Goal: Transaction & Acquisition: Purchase product/service

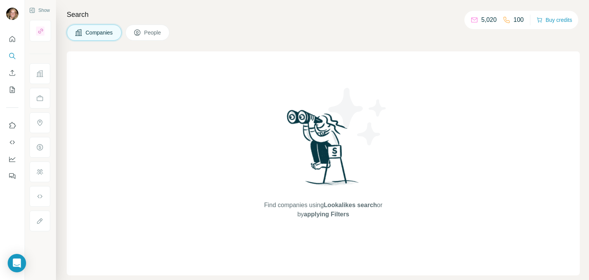
click at [260, 29] on div "Companies People" at bounding box center [323, 33] width 513 height 16
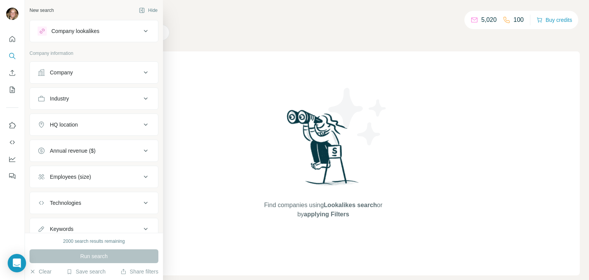
click at [77, 34] on div "Company lookalikes" at bounding box center [75, 31] width 48 height 8
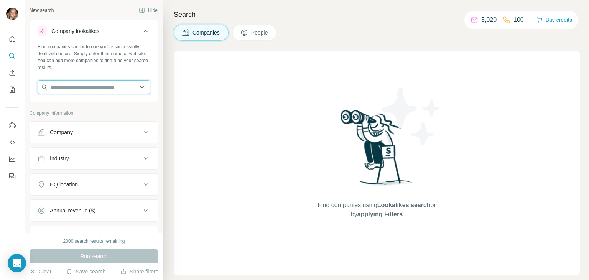
click at [86, 87] on input "text" at bounding box center [94, 87] width 113 height 14
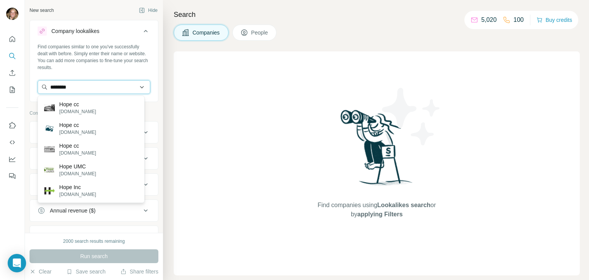
drag, startPoint x: 83, startPoint y: 86, endPoint x: 62, endPoint y: 85, distance: 20.3
click at [62, 85] on input "********" at bounding box center [94, 87] width 113 height 14
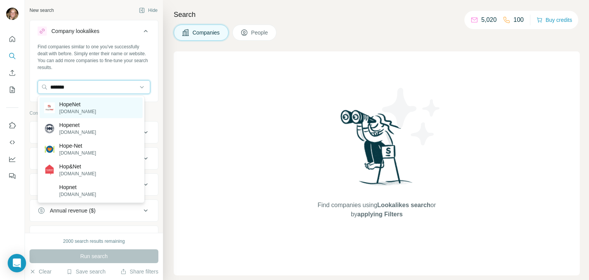
type input "*******"
click at [78, 105] on p "HopeNet" at bounding box center [77, 104] width 37 height 8
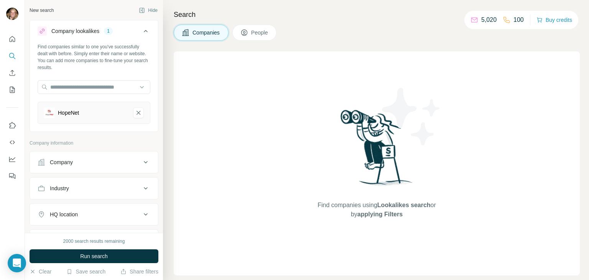
click at [98, 256] on span "Run search" at bounding box center [94, 256] width 28 height 8
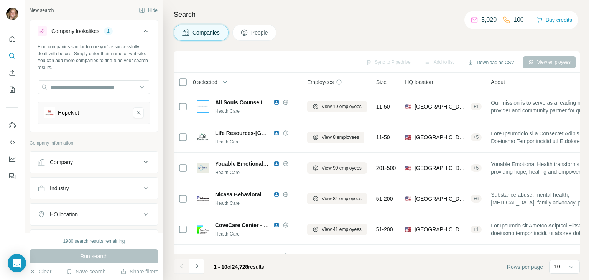
drag, startPoint x: 237, startPoint y: 266, endPoint x: 255, endPoint y: 266, distance: 17.6
click at [255, 266] on span "1 - 10 of 24,728 results" at bounding box center [239, 267] width 51 height 6
click at [281, 265] on footer "1 - 10 of 24,728 results Rows per page 10" at bounding box center [377, 267] width 406 height 26
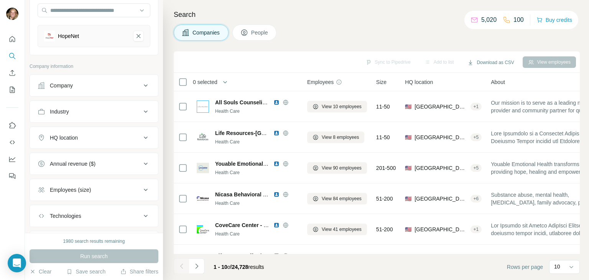
scroll to position [117, 0]
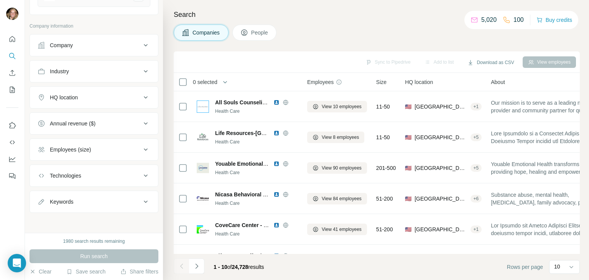
click at [89, 146] on div "Employees (size)" at bounding box center [70, 150] width 41 height 8
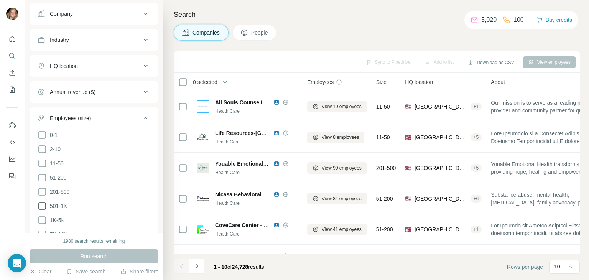
scroll to position [155, 0]
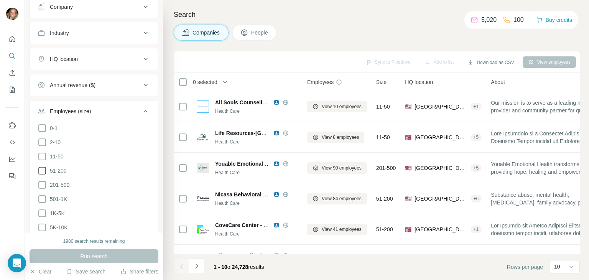
click at [42, 173] on icon at bounding box center [42, 171] width 8 height 8
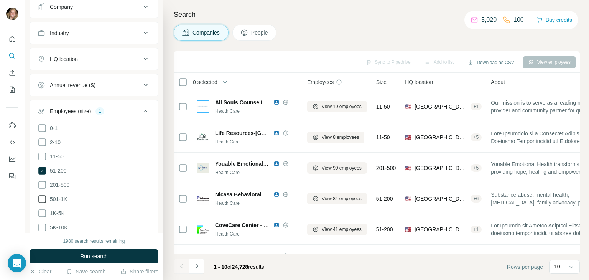
drag, startPoint x: 41, startPoint y: 183, endPoint x: 40, endPoint y: 195, distance: 12.4
click at [41, 184] on icon at bounding box center [42, 184] width 9 height 9
drag, startPoint x: 40, startPoint y: 198, endPoint x: 41, endPoint y: 212, distance: 14.3
click at [40, 198] on icon at bounding box center [42, 198] width 9 height 9
drag, startPoint x: 41, startPoint y: 213, endPoint x: 41, endPoint y: 222, distance: 8.4
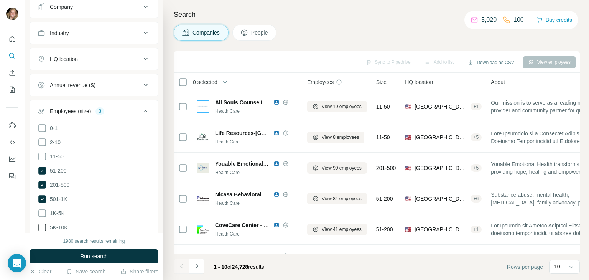
click at [41, 214] on icon at bounding box center [42, 213] width 9 height 9
click at [42, 223] on icon at bounding box center [42, 227] width 9 height 9
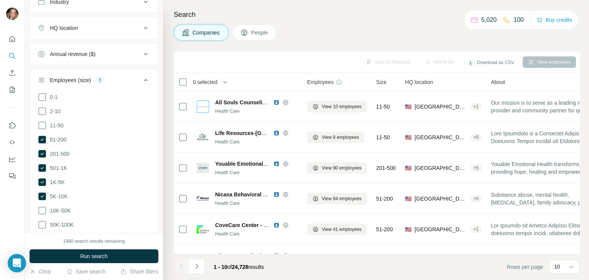
scroll to position [194, 0]
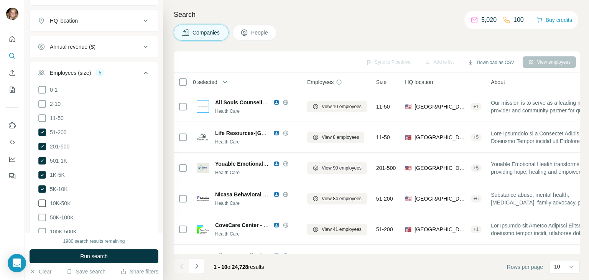
click at [43, 201] on icon at bounding box center [42, 203] width 9 height 9
click at [42, 214] on icon at bounding box center [42, 217] width 9 height 9
click at [43, 227] on icon at bounding box center [42, 231] width 9 height 9
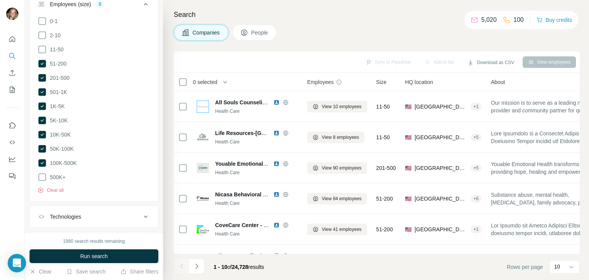
scroll to position [271, 0]
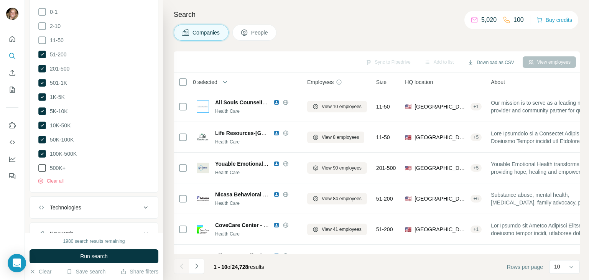
click at [44, 167] on icon at bounding box center [42, 167] width 9 height 9
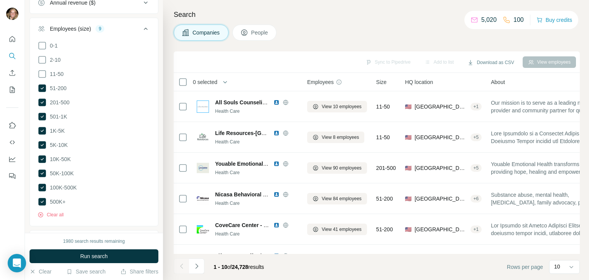
scroll to position [233, 0]
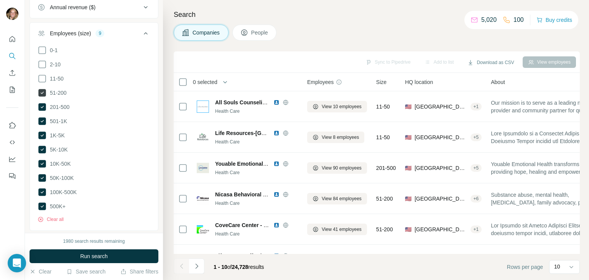
click at [40, 91] on icon at bounding box center [42, 93] width 8 height 8
click at [97, 255] on span "Run search" at bounding box center [94, 256] width 28 height 8
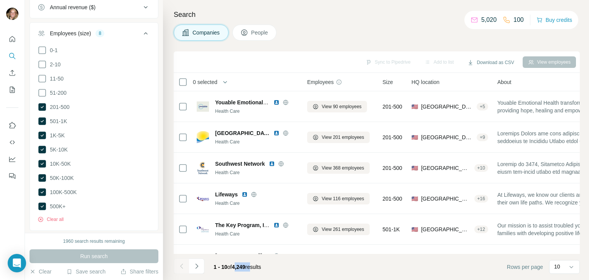
drag, startPoint x: 236, startPoint y: 266, endPoint x: 256, endPoint y: 267, distance: 20.3
click at [256, 267] on span "1 - 10 of 4,249 results" at bounding box center [238, 267] width 48 height 6
click at [262, 271] on div "1 - 10 of 4,249 results" at bounding box center [237, 266] width 60 height 17
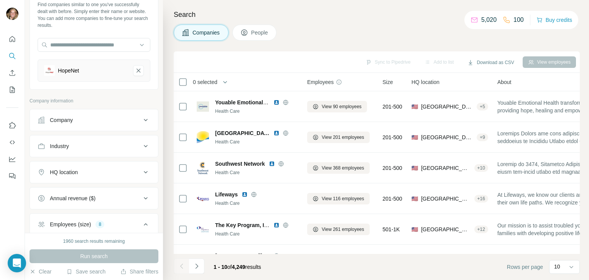
scroll to position [41, 0]
click at [100, 69] on div "HopeNet" at bounding box center [85, 71] width 83 height 11
click at [136, 72] on icon "HopeNet-remove-button" at bounding box center [138, 71] width 4 height 4
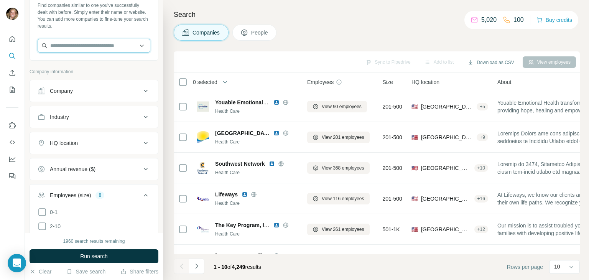
click at [83, 50] on input "text" at bounding box center [94, 46] width 113 height 14
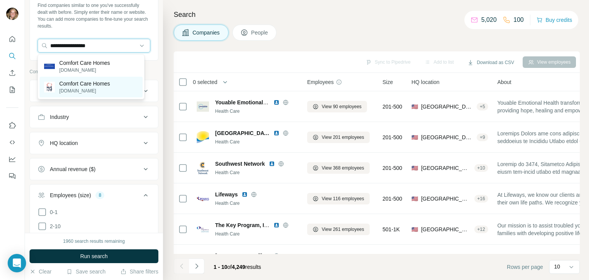
type input "**********"
click at [79, 86] on p "Comfort Care Homes" at bounding box center [84, 84] width 51 height 8
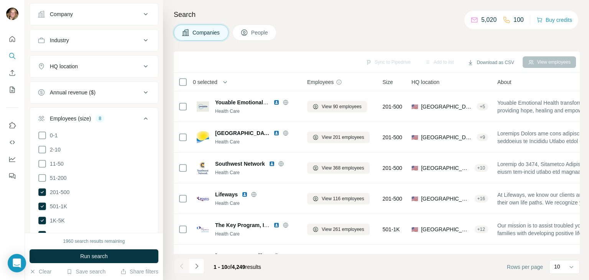
scroll to position [156, 0]
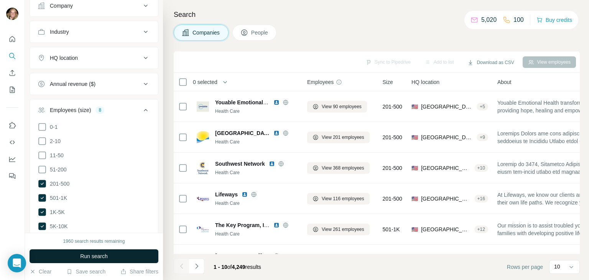
click at [100, 258] on span "Run search" at bounding box center [94, 256] width 28 height 8
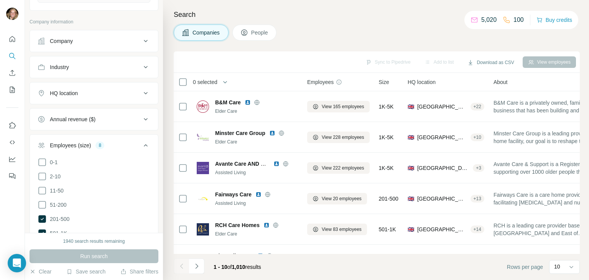
scroll to position [80, 0]
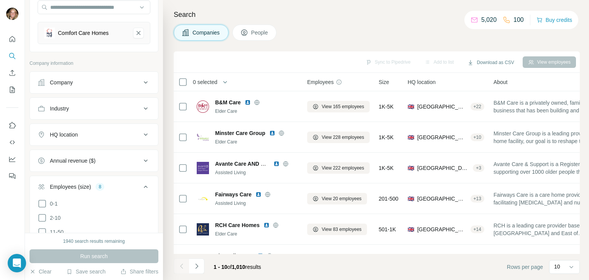
click at [81, 135] on div "HQ location" at bounding box center [90, 135] width 104 height 8
click at [75, 151] on input "text" at bounding box center [94, 154] width 113 height 14
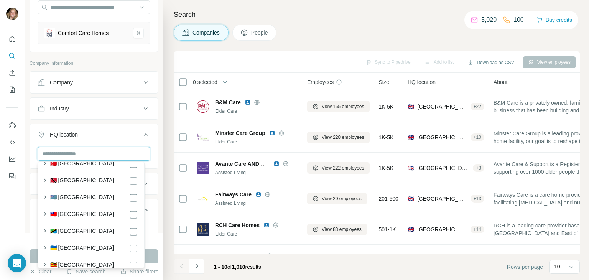
scroll to position [3834, 0]
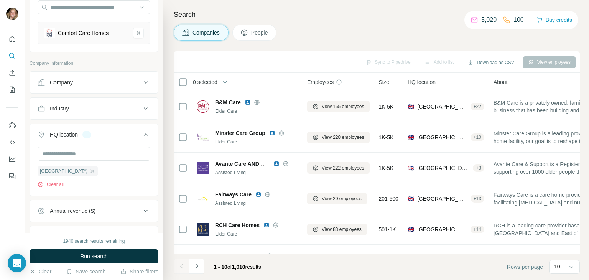
click at [150, 256] on button "Run search" at bounding box center [94, 256] width 129 height 14
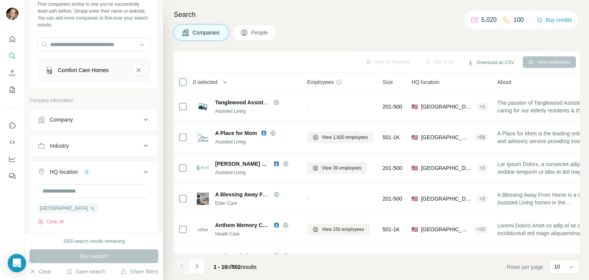
scroll to position [3, 0]
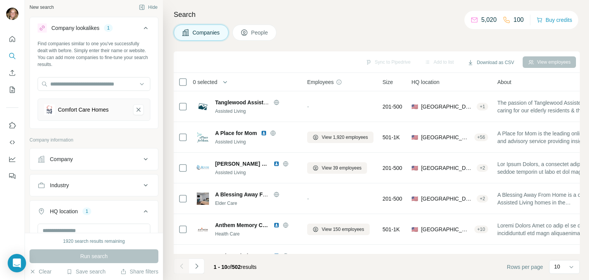
click at [248, 36] on icon at bounding box center [244, 33] width 8 height 8
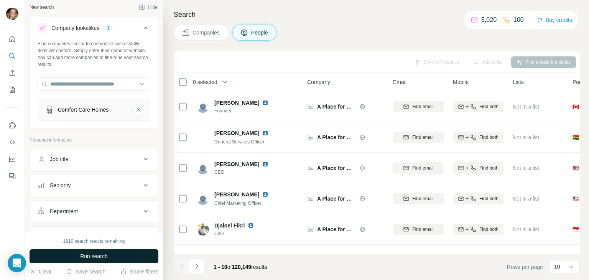
click at [329, 31] on div "Companies People" at bounding box center [377, 33] width 406 height 16
click at [201, 33] on span "Companies" at bounding box center [206, 33] width 28 height 8
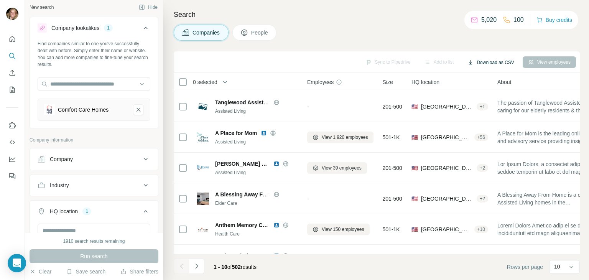
click at [477, 62] on button "Download as CSV" at bounding box center [490, 63] width 57 height 12
click at [450, 41] on div "Search Companies People Sync to Pipedrive Add to list Download as CSV View empl…" at bounding box center [376, 140] width 426 height 280
click at [485, 60] on button "Download as CSV" at bounding box center [490, 63] width 57 height 12
click at [411, 35] on div "Companies People" at bounding box center [377, 33] width 406 height 16
click at [474, 63] on button "Download as CSV" at bounding box center [490, 63] width 57 height 12
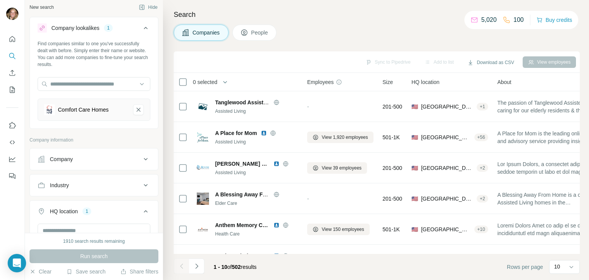
drag, startPoint x: 356, startPoint y: 32, endPoint x: 328, endPoint y: 52, distance: 34.4
click at [356, 32] on div "Companies People" at bounding box center [377, 33] width 406 height 16
click at [199, 266] on icon "Navigate to next page" at bounding box center [197, 266] width 8 height 8
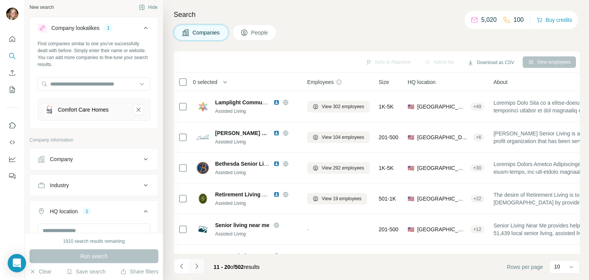
click at [196, 270] on icon "Navigate to next page" at bounding box center [197, 266] width 8 height 8
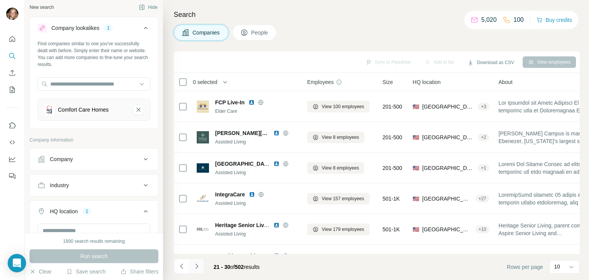
click at [195, 268] on icon "Navigate to next page" at bounding box center [197, 266] width 8 height 8
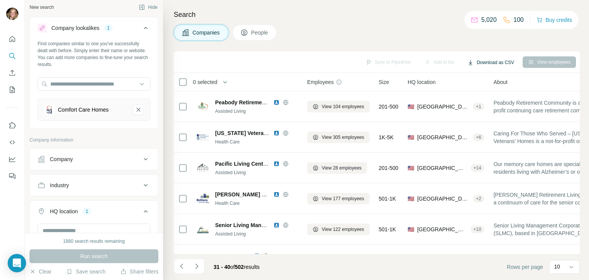
click at [503, 60] on button "Download as CSV" at bounding box center [490, 63] width 57 height 12
click at [298, 26] on div "Companies People" at bounding box center [377, 33] width 406 height 16
click at [200, 266] on icon "Navigate to next page" at bounding box center [197, 266] width 8 height 8
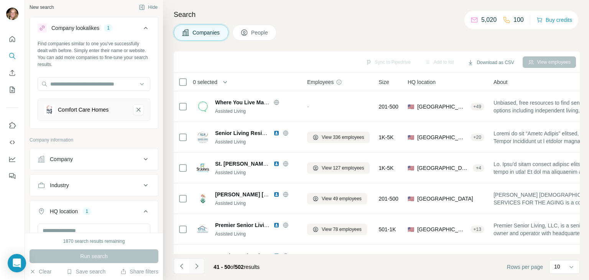
click at [198, 267] on icon "Navigate to next page" at bounding box center [197, 266] width 8 height 8
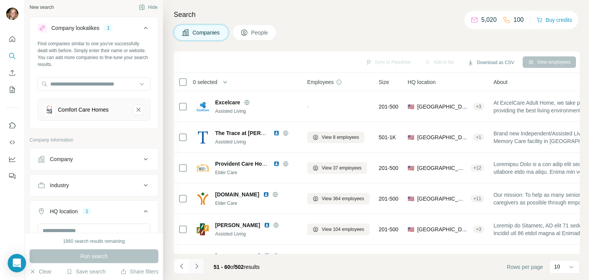
click at [198, 267] on icon "Navigate to next page" at bounding box center [197, 266] width 8 height 8
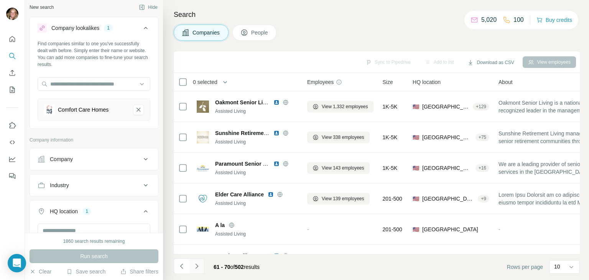
click at [198, 267] on icon "Navigate to next page" at bounding box center [197, 266] width 8 height 8
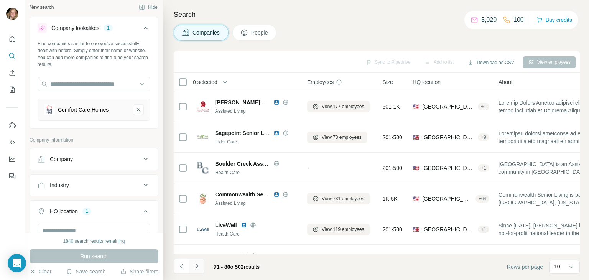
click at [198, 267] on icon "Navigate to next page" at bounding box center [197, 266] width 8 height 8
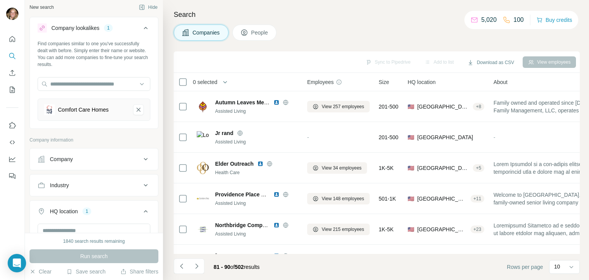
drag, startPoint x: 354, startPoint y: 24, endPoint x: 352, endPoint y: 30, distance: 6.1
click at [354, 25] on div "Search Companies People Sync to Pipedrive Add to list Download as CSV View empl…" at bounding box center [376, 140] width 426 height 280
click at [320, 31] on div "Companies People" at bounding box center [377, 33] width 406 height 16
click at [257, 34] on span "People" at bounding box center [260, 33] width 18 height 8
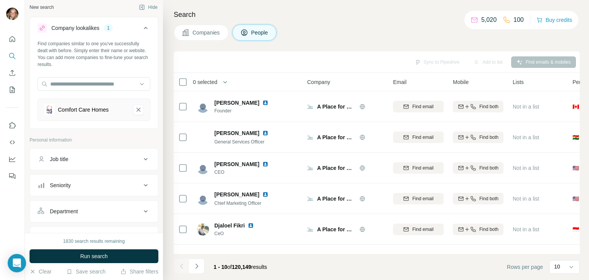
click at [209, 37] on button "Companies" at bounding box center [201, 33] width 55 height 16
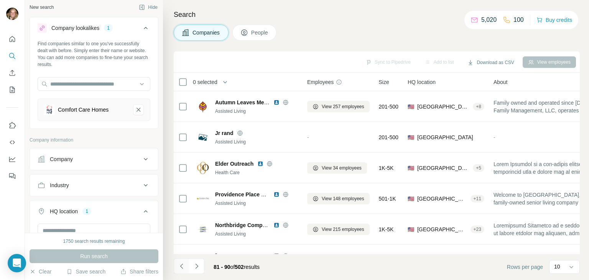
click at [179, 269] on icon "Navigate to previous page" at bounding box center [182, 266] width 8 height 8
click at [182, 269] on icon "Navigate to previous page" at bounding box center [182, 266] width 8 height 8
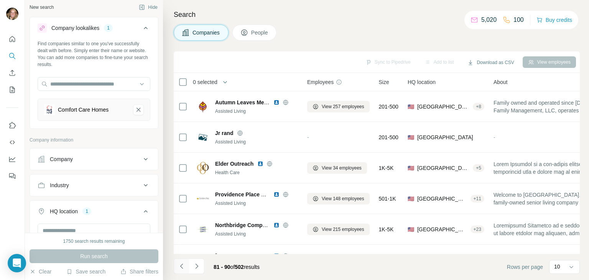
click at [182, 269] on icon "Navigate to previous page" at bounding box center [182, 266] width 8 height 8
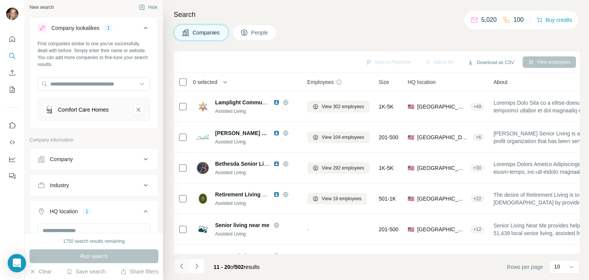
click at [182, 269] on icon "Navigate to previous page" at bounding box center [182, 266] width 8 height 8
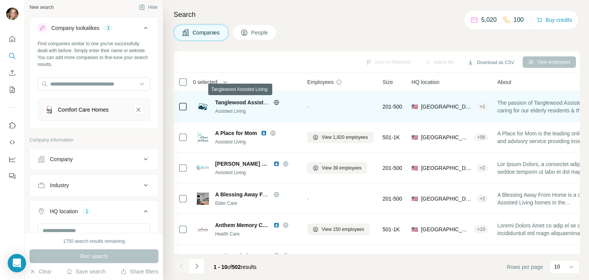
click at [233, 102] on span "Tanglewood Assisted Living" at bounding box center [251, 102] width 72 height 6
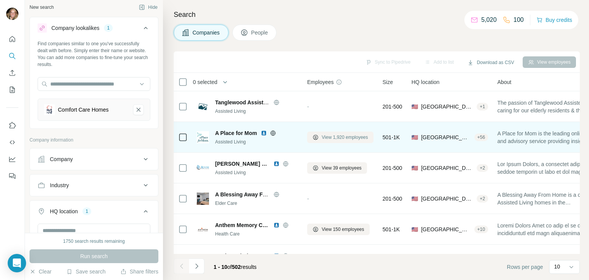
click at [330, 135] on span "View 1,920 employees" at bounding box center [345, 137] width 46 height 7
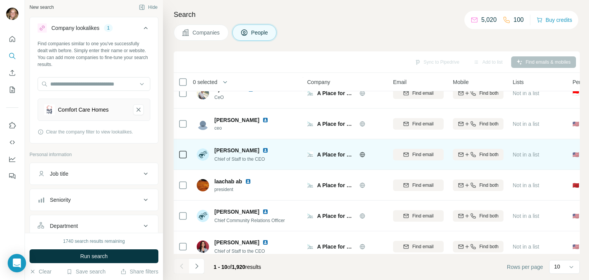
scroll to position [148, 0]
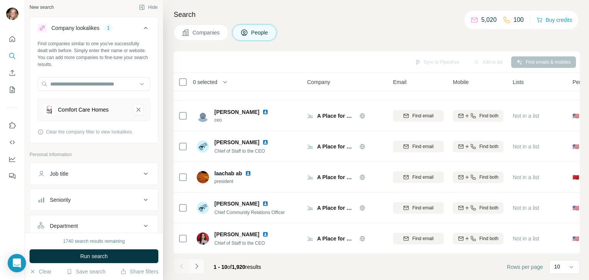
click at [196, 266] on icon "Navigate to next page" at bounding box center [197, 266] width 8 height 8
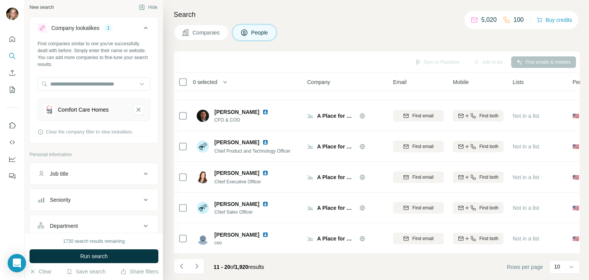
click at [63, 178] on button "Job title" at bounding box center [94, 173] width 128 height 18
click at [66, 192] on input "text" at bounding box center [86, 193] width 97 height 14
type input "********"
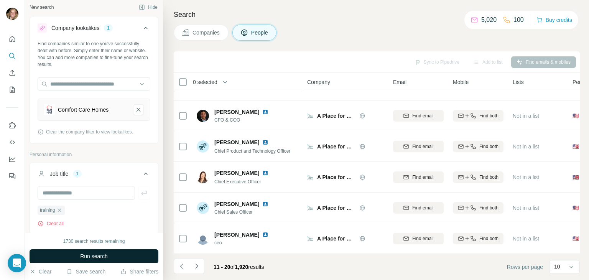
click at [85, 254] on span "Run search" at bounding box center [94, 256] width 28 height 8
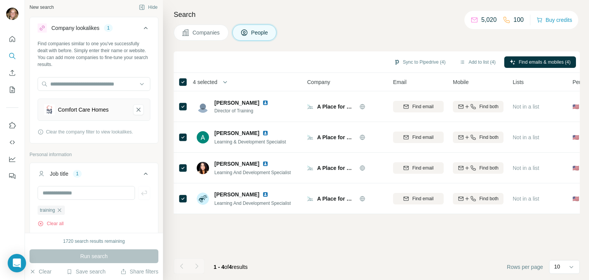
click at [199, 37] on button "Companies" at bounding box center [201, 33] width 55 height 16
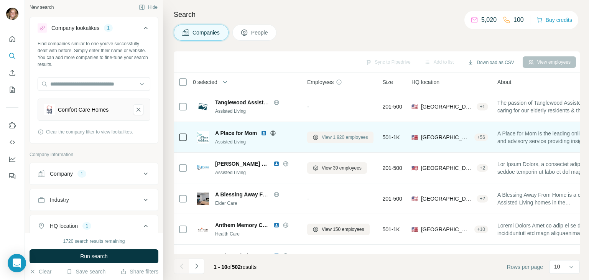
click at [327, 139] on span "View 1,920 employees" at bounding box center [345, 137] width 46 height 7
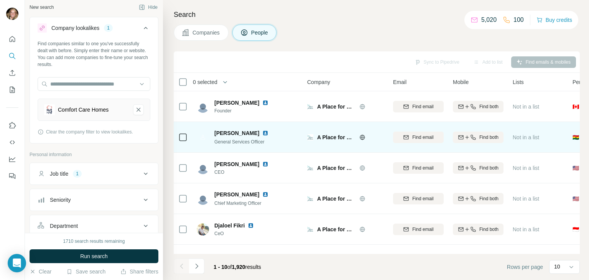
click at [193, 31] on span "Companies" at bounding box center [206, 33] width 28 height 8
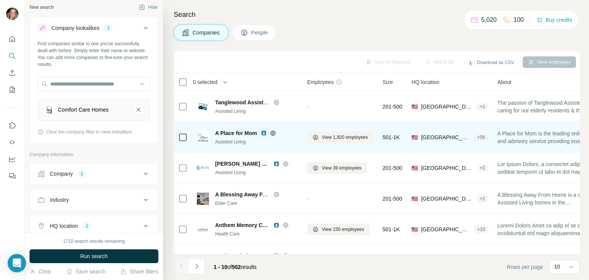
click at [193, 32] on span "Companies" at bounding box center [206, 33] width 28 height 8
click at [316, 29] on div "Companies People" at bounding box center [377, 33] width 406 height 16
click at [421, 15] on h4 "Search" at bounding box center [377, 14] width 406 height 11
click at [33, 271] on icon "button" at bounding box center [32, 271] width 3 height 3
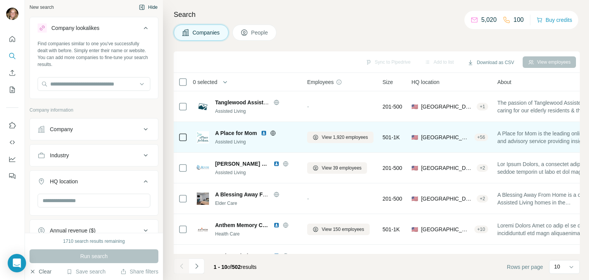
click at [150, 10] on button "Hide" at bounding box center [148, 8] width 30 height 12
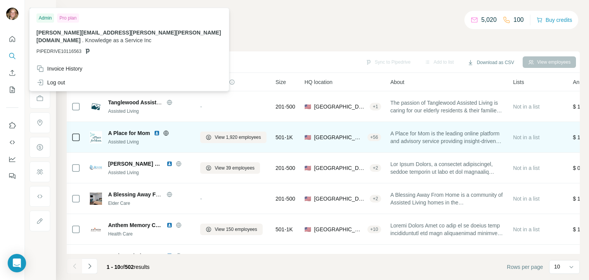
click at [12, 12] on img at bounding box center [12, 14] width 12 height 12
click at [12, 40] on icon "Quick start" at bounding box center [13, 39] width 6 height 6
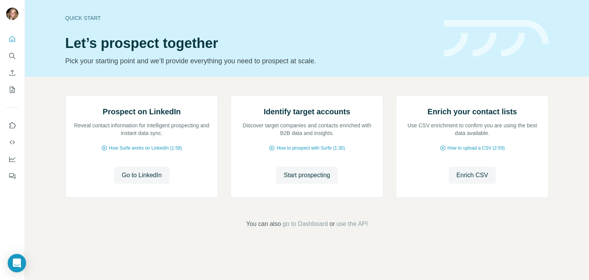
scroll to position [51, 0]
click at [15, 266] on icon "Open Intercom Messenger" at bounding box center [17, 263] width 10 height 10
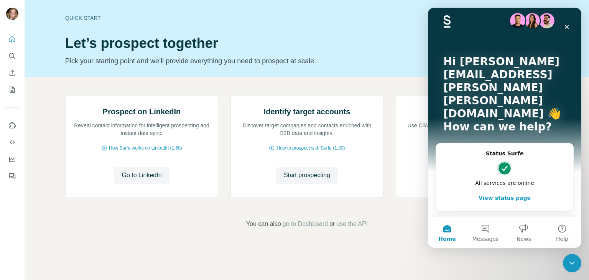
scroll to position [12, 0]
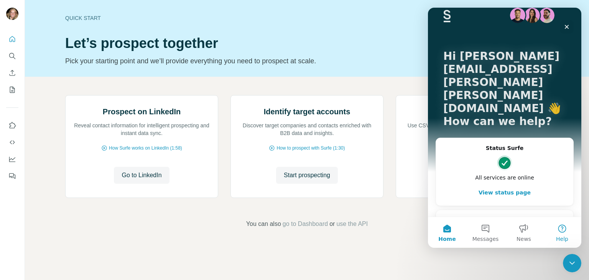
click at [563, 232] on button "Help" at bounding box center [562, 232] width 38 height 31
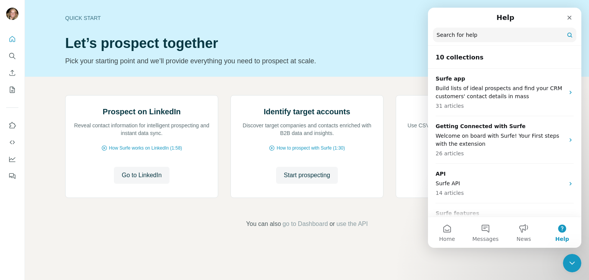
click at [459, 35] on input "Search for help" at bounding box center [504, 35] width 143 height 15
type input "**********"
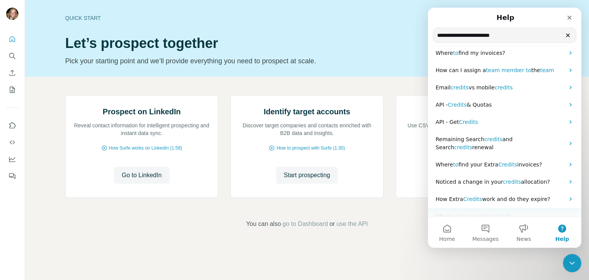
scroll to position [8, 0]
click at [484, 231] on button "Messages" at bounding box center [485, 232] width 38 height 31
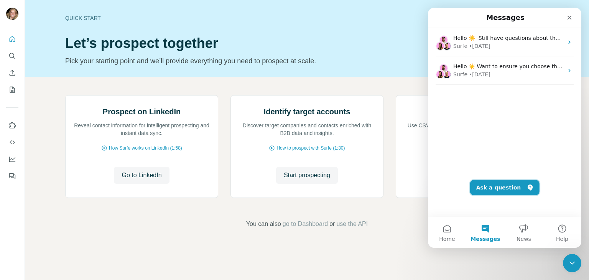
click at [492, 189] on button "Ask a question" at bounding box center [504, 187] width 69 height 15
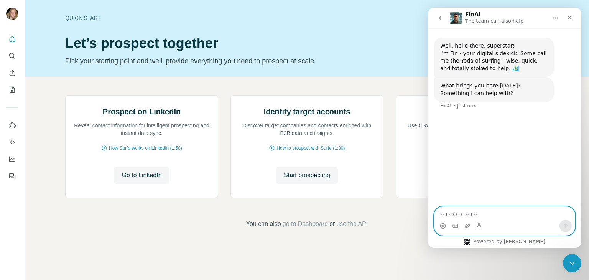
click at [470, 216] on textarea "Ask a question…" at bounding box center [504, 213] width 140 height 13
type textarea "**********"
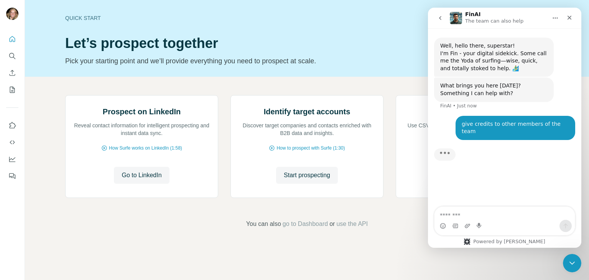
click at [470, 216] on textarea "Message…" at bounding box center [504, 213] width 140 height 13
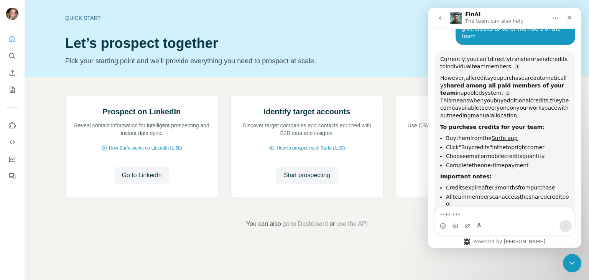
scroll to position [97, 0]
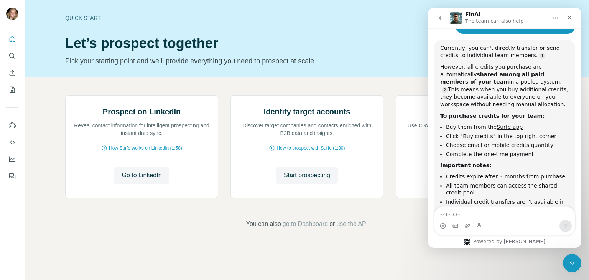
click at [483, 209] on textarea "Message…" at bounding box center [504, 213] width 140 height 13
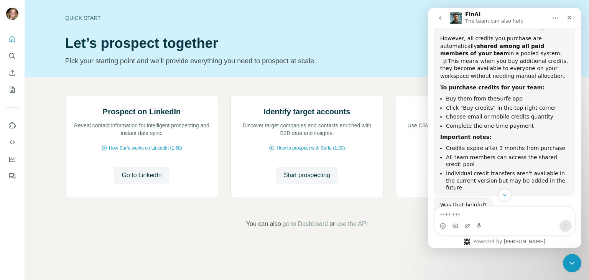
scroll to position [135, 0]
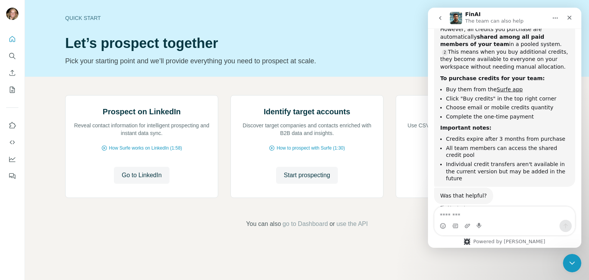
click at [471, 212] on textarea "Message…" at bounding box center [504, 213] width 140 height 13
click at [393, 22] on div "Quick start Let’s prospect together Pick your starting point and we’ll provide …" at bounding box center [307, 38] width 564 height 77
click at [556, 19] on icon "Home" at bounding box center [555, 18] width 6 height 6
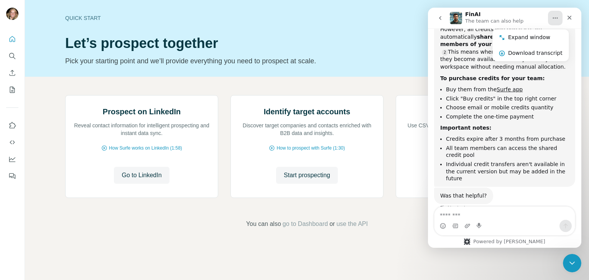
click at [556, 19] on icon "Home" at bounding box center [555, 18] width 6 height 6
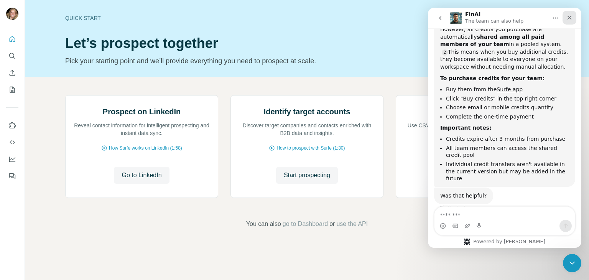
click at [570, 20] on icon "Close" at bounding box center [569, 18] width 6 height 6
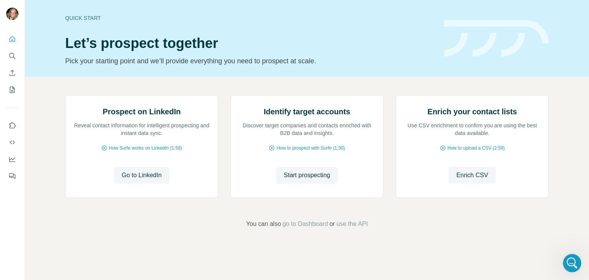
scroll to position [0, 0]
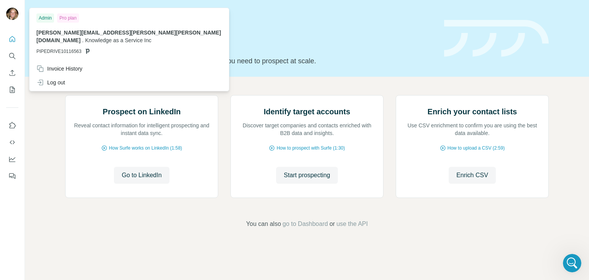
click at [11, 14] on img at bounding box center [12, 14] width 12 height 12
click at [11, 39] on icon "Quick start" at bounding box center [12, 39] width 8 height 8
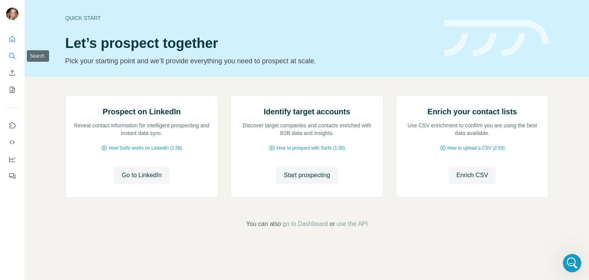
click at [13, 54] on icon "Search" at bounding box center [12, 56] width 8 height 8
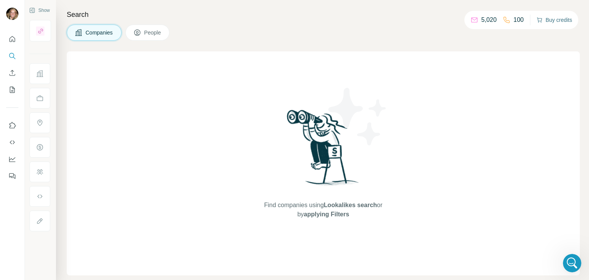
click at [549, 18] on button "Buy credits" at bounding box center [554, 20] width 36 height 11
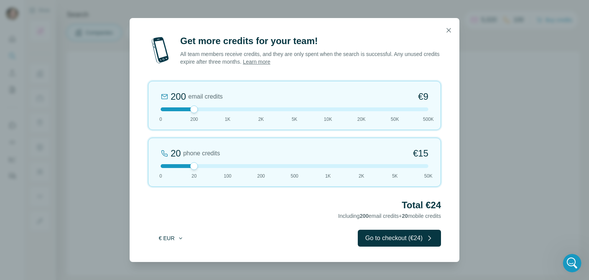
click at [181, 238] on icon "button" at bounding box center [180, 238] width 3 height 2
click at [178, 258] on div "$ USD" at bounding box center [187, 255] width 64 height 8
drag, startPoint x: 195, startPoint y: 164, endPoint x: 220, endPoint y: 168, distance: 25.5
click at [220, 168] on div "100 phone credits $[PHONE_NUMBER] 1K 2K 5K 50K" at bounding box center [294, 162] width 293 height 49
drag, startPoint x: 228, startPoint y: 166, endPoint x: 202, endPoint y: 165, distance: 26.1
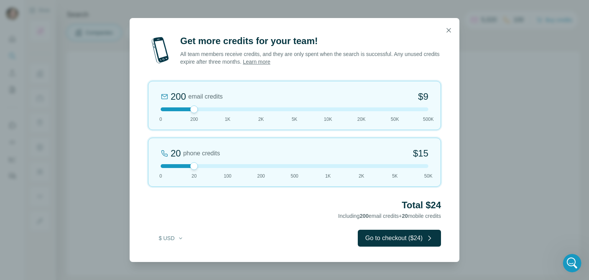
click at [202, 165] on div at bounding box center [295, 166] width 268 height 4
drag, startPoint x: 195, startPoint y: 109, endPoint x: 216, endPoint y: 109, distance: 21.5
click at [216, 109] on div at bounding box center [295, 109] width 268 height 4
drag, startPoint x: 228, startPoint y: 108, endPoint x: 205, endPoint y: 108, distance: 23.4
click at [205, 108] on div at bounding box center [295, 109] width 268 height 4
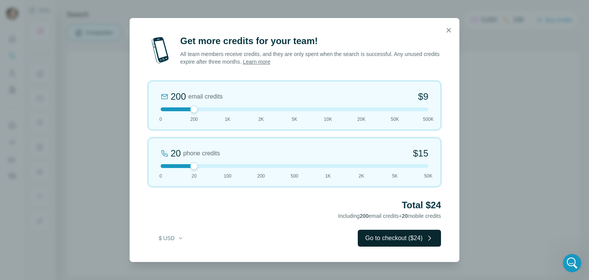
click at [383, 236] on button "Go to checkout ($24)" at bounding box center [399, 238] width 83 height 17
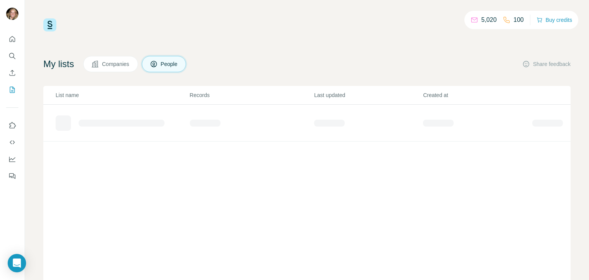
click at [473, 20] on icon at bounding box center [474, 20] width 8 height 8
click at [484, 19] on p "5,020" at bounding box center [488, 19] width 15 height 9
click at [505, 18] on icon at bounding box center [507, 20] width 8 height 8
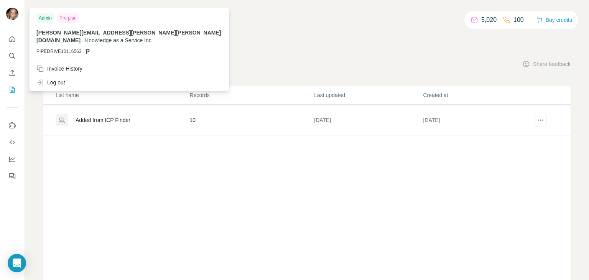
click at [15, 11] on img at bounding box center [12, 14] width 12 height 12
click at [17, 40] on button "Quick start" at bounding box center [12, 39] width 12 height 14
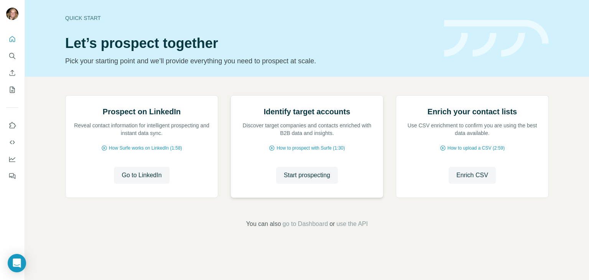
scroll to position [51, 0]
click at [306, 228] on span "go to Dashboard" at bounding box center [305, 223] width 45 height 9
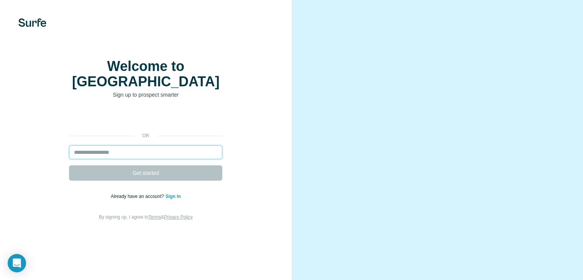
click at [184, 158] on input "email" at bounding box center [145, 152] width 153 height 14
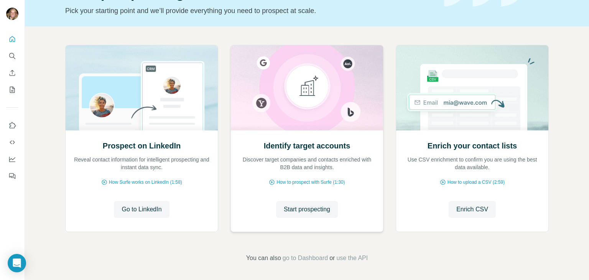
scroll to position [51, 0]
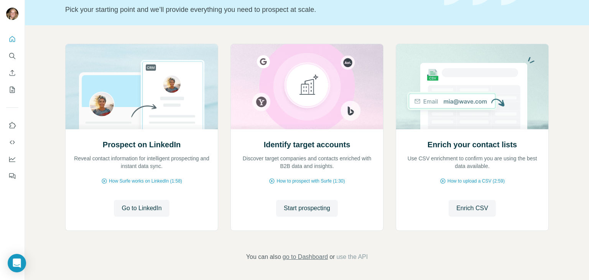
click at [311, 258] on span "go to Dashboard" at bounding box center [305, 256] width 45 height 9
